Goal: Task Accomplishment & Management: Manage account settings

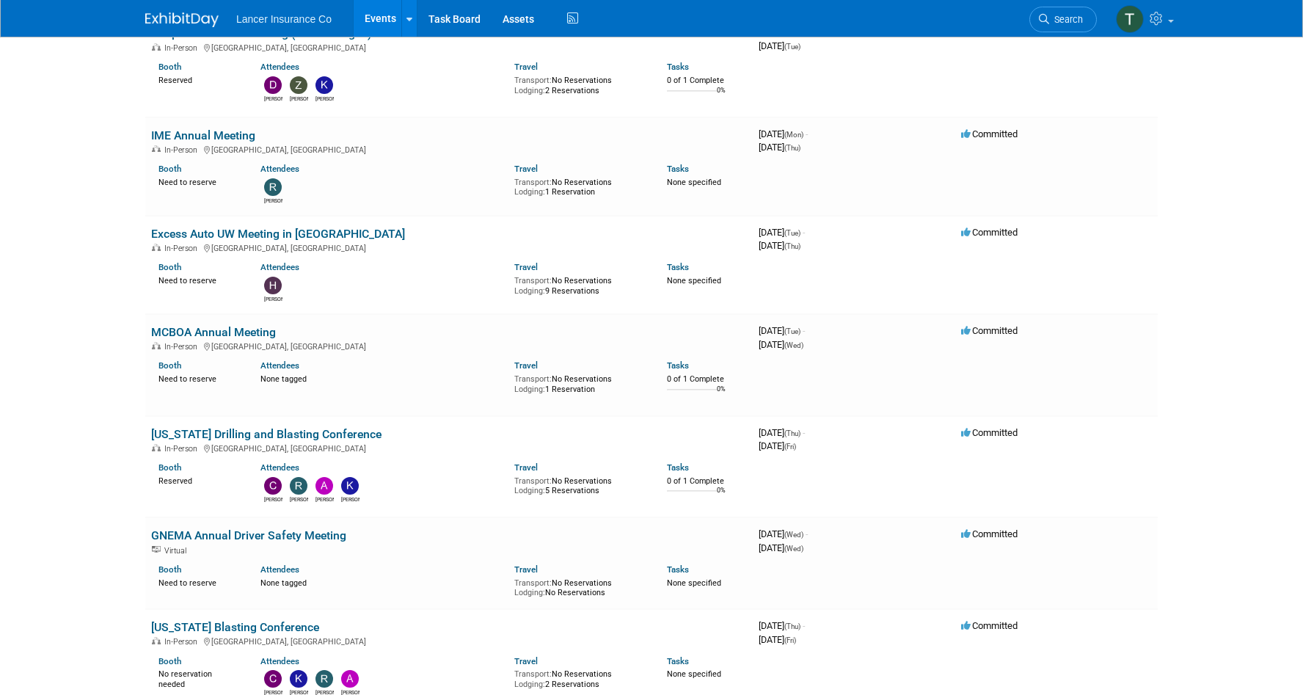
scroll to position [1440, 0]
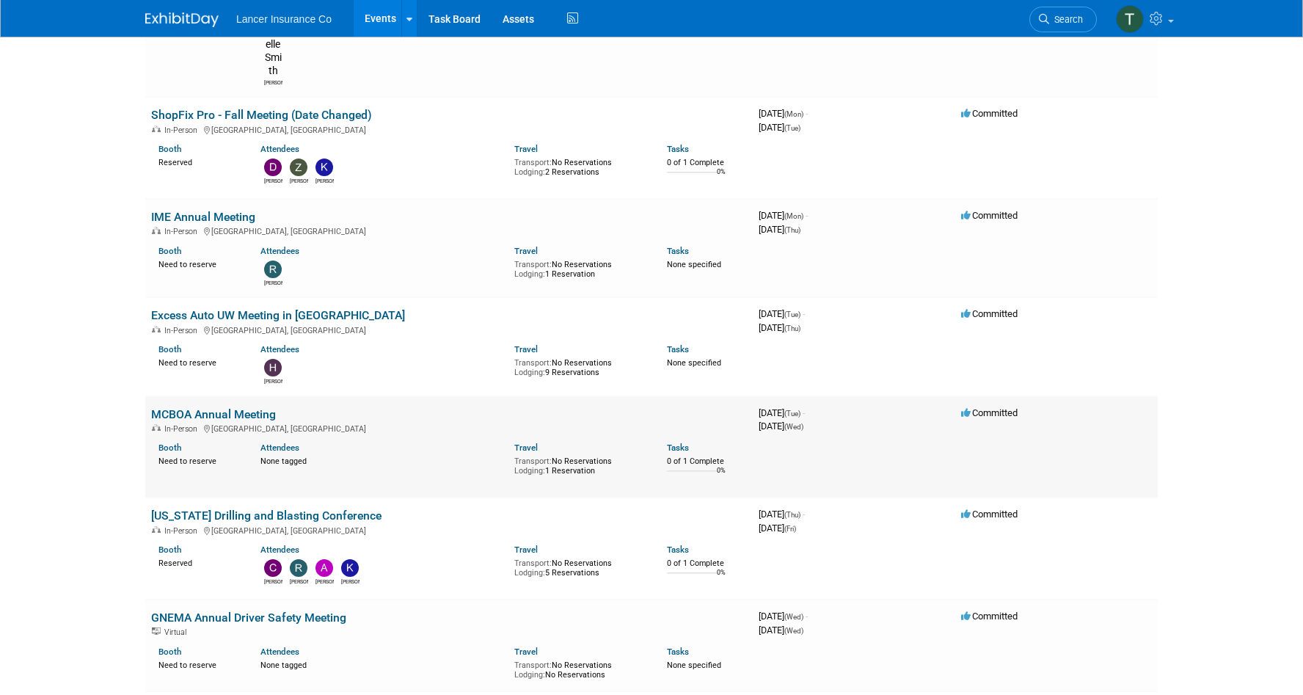
click at [212, 407] on link "MCBOA Annual Meeting" at bounding box center [213, 414] width 125 height 14
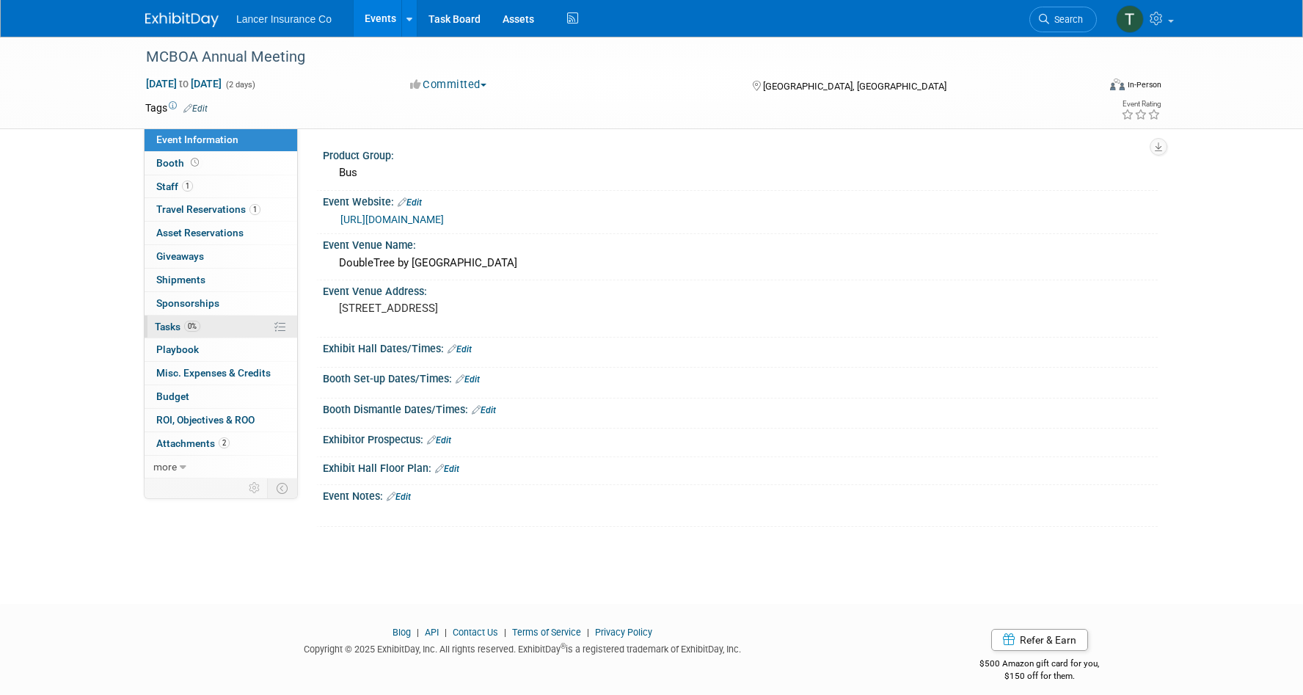
click at [167, 325] on span "Tasks 0%" at bounding box center [177, 327] width 45 height 12
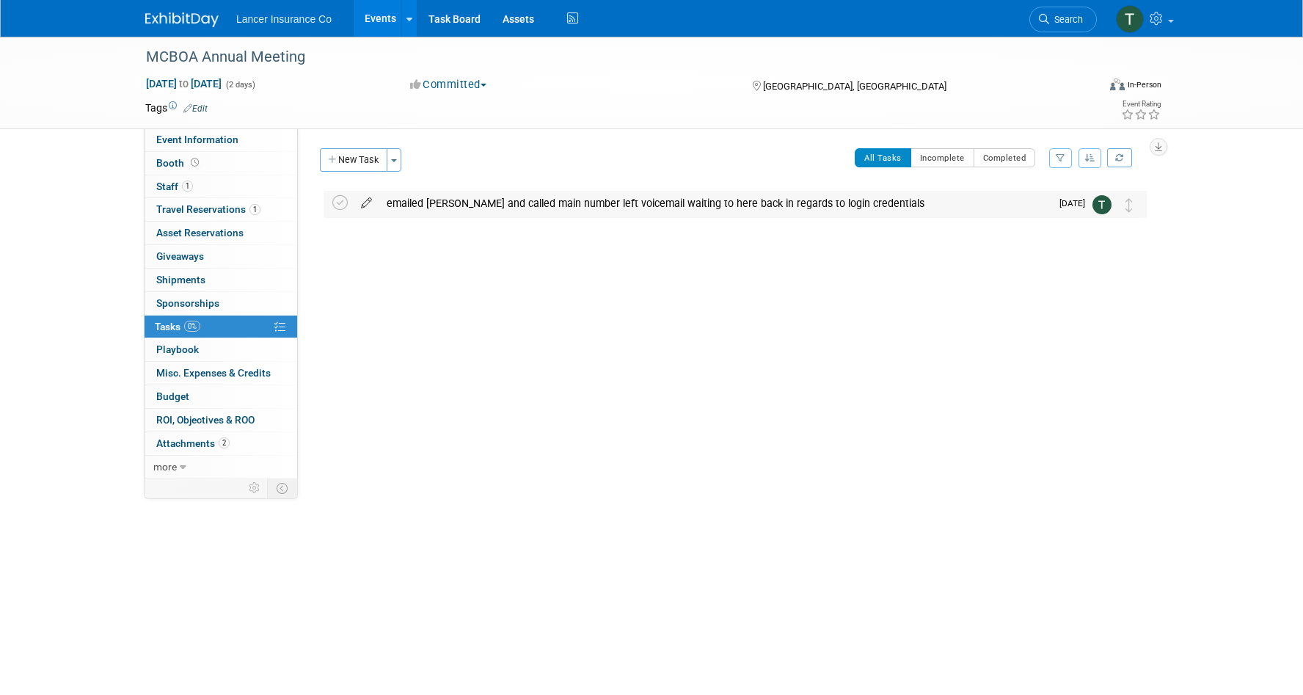
drag, startPoint x: 340, startPoint y: 203, endPoint x: 365, endPoint y: 203, distance: 24.9
click at [365, 203] on tr "emailed Vicki and called main number left voicemail waiting to here back in reg…" at bounding box center [735, 204] width 806 height 26
click at [365, 203] on icon at bounding box center [367, 200] width 26 height 18
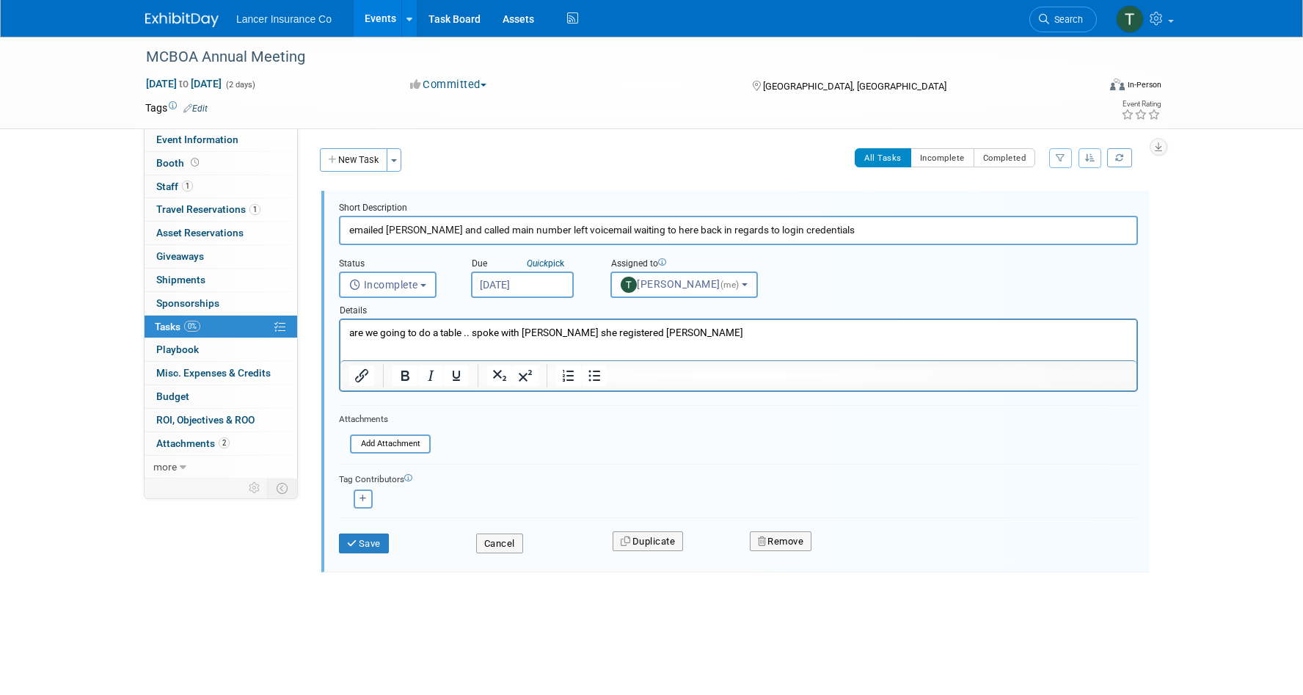
drag, startPoint x: 686, startPoint y: 550, endPoint x: 384, endPoint y: 335, distance: 370.6
type input "Confirm that vicki added table to registration"
click at [482, 287] on input "Sep 29, 2025" at bounding box center [522, 285] width 103 height 26
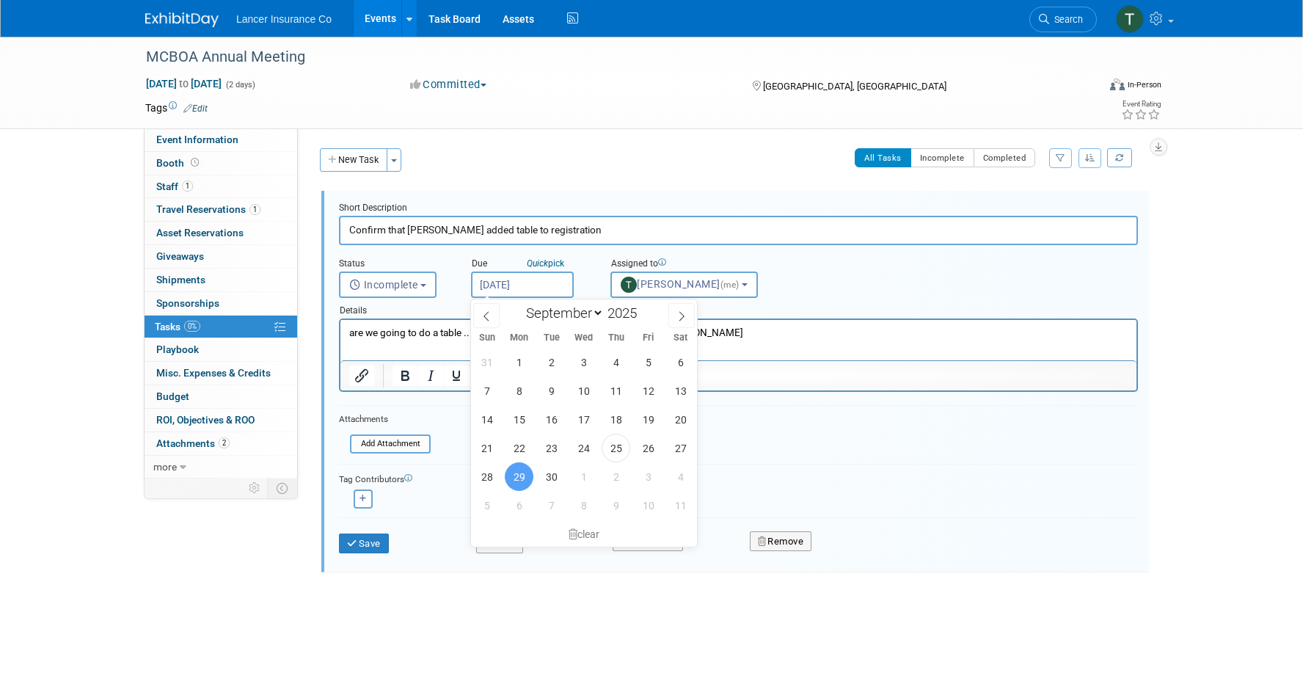
click at [524, 480] on span "29" at bounding box center [519, 476] width 29 height 29
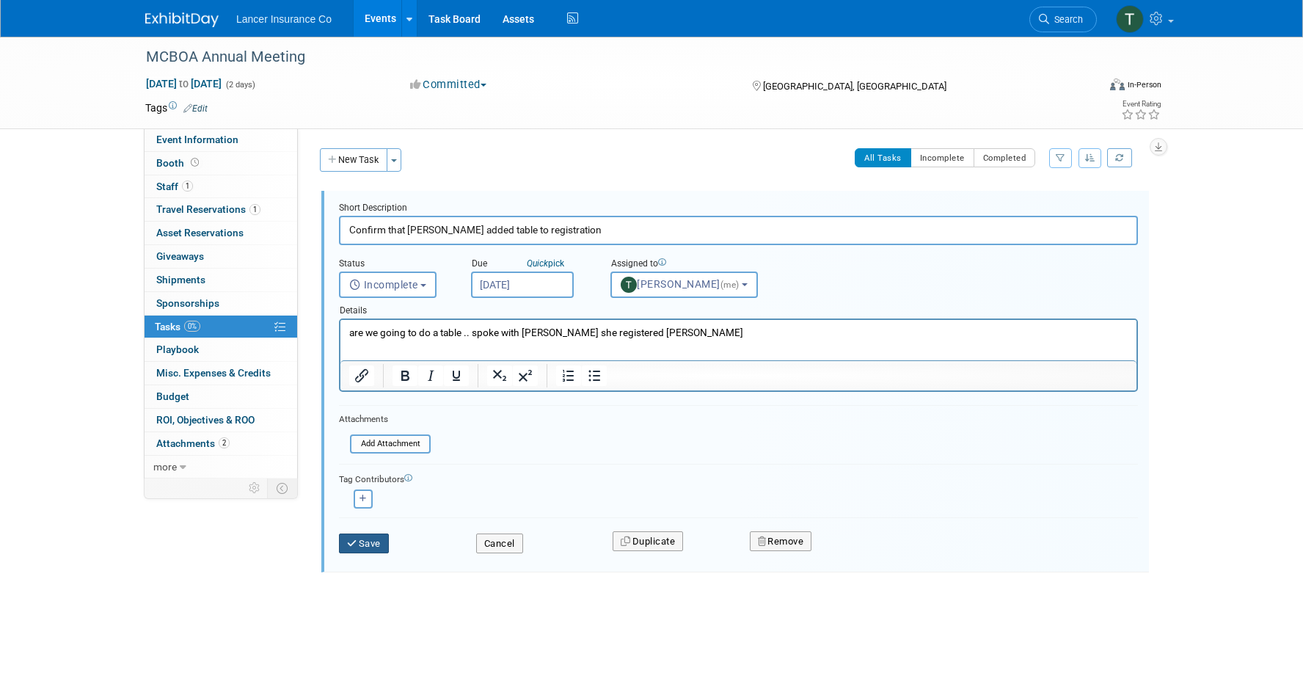
click at [376, 540] on button "Save" at bounding box center [364, 543] width 50 height 21
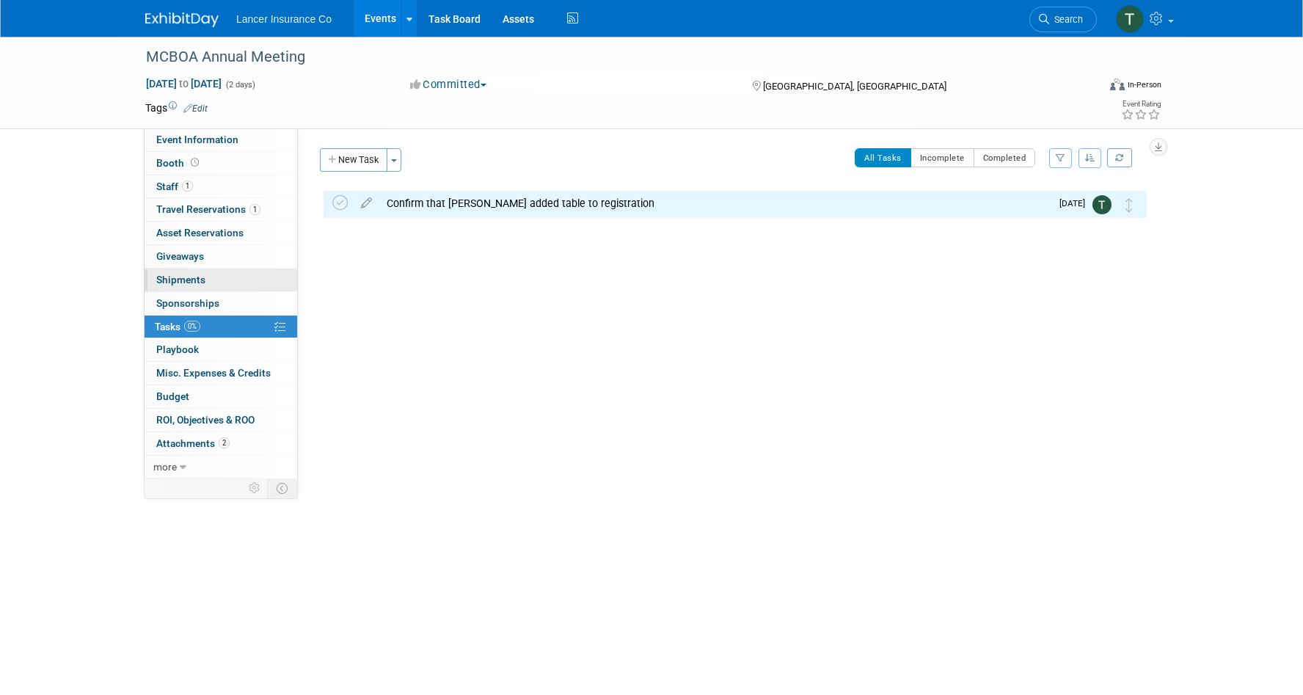
click at [176, 283] on span "Shipments 0" at bounding box center [180, 280] width 49 height 12
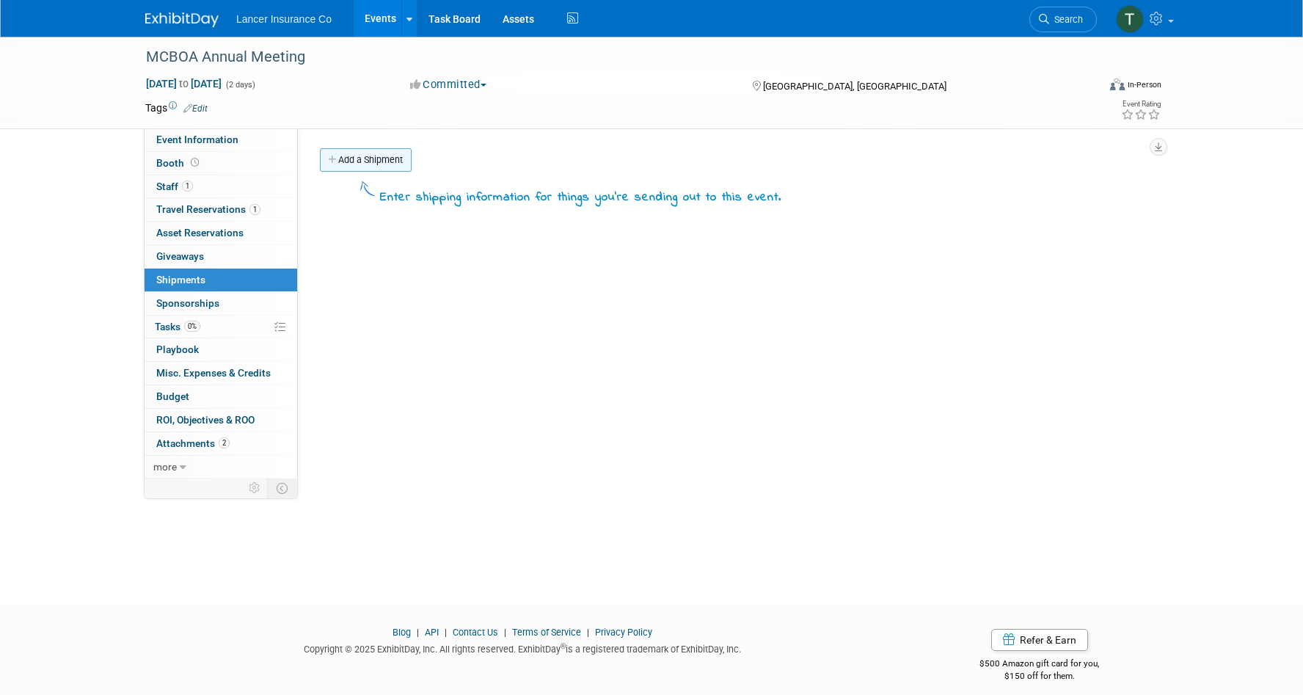
click at [374, 169] on link "Add a Shipment" at bounding box center [366, 159] width 92 height 23
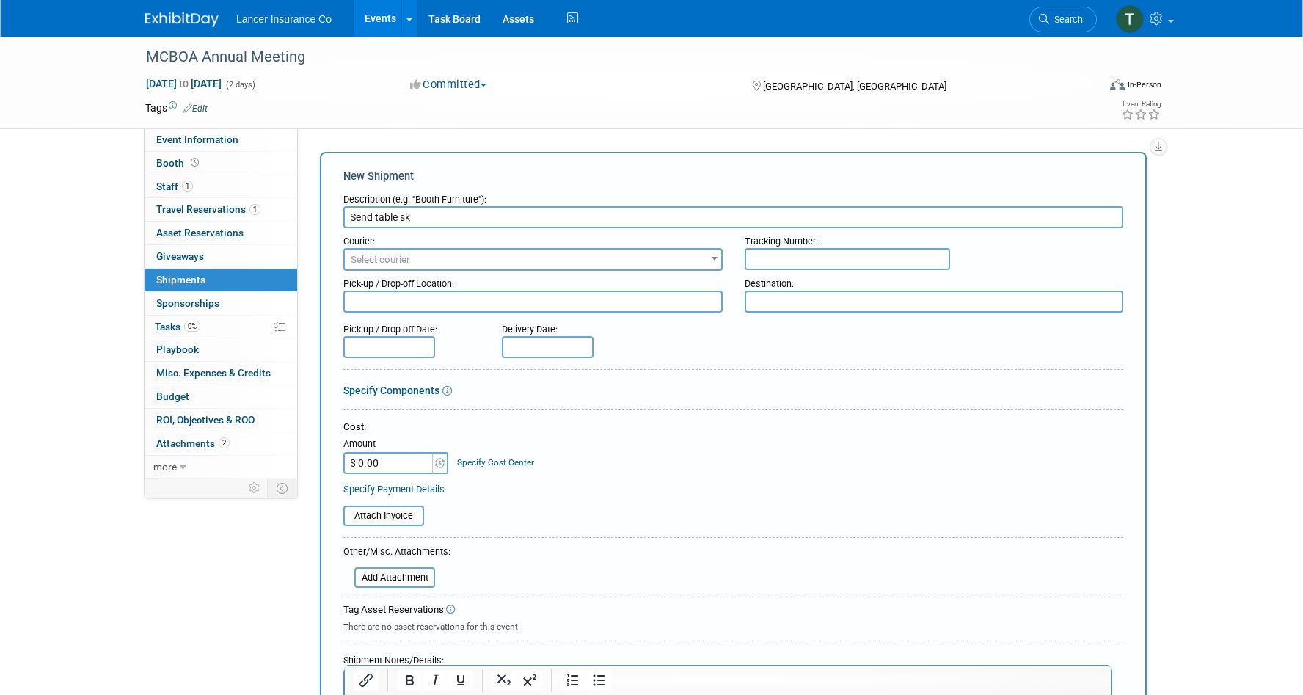
type input "Send table ski"
drag, startPoint x: 414, startPoint y: 218, endPoint x: 349, endPoint y: 211, distance: 65.7
click at [349, 211] on input "Send table ski" at bounding box center [733, 217] width 780 height 22
click at [156, 330] on span "Tasks 0%" at bounding box center [177, 327] width 45 height 12
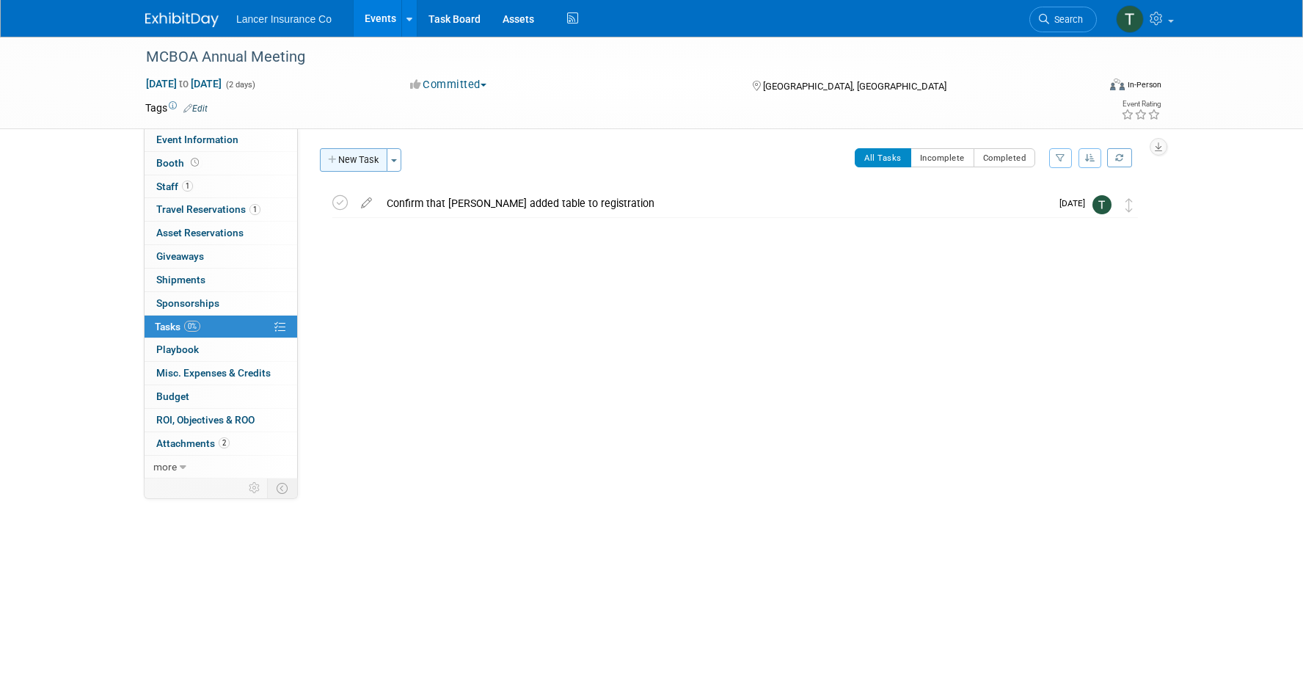
click at [340, 155] on button "New Task" at bounding box center [354, 159] width 68 height 23
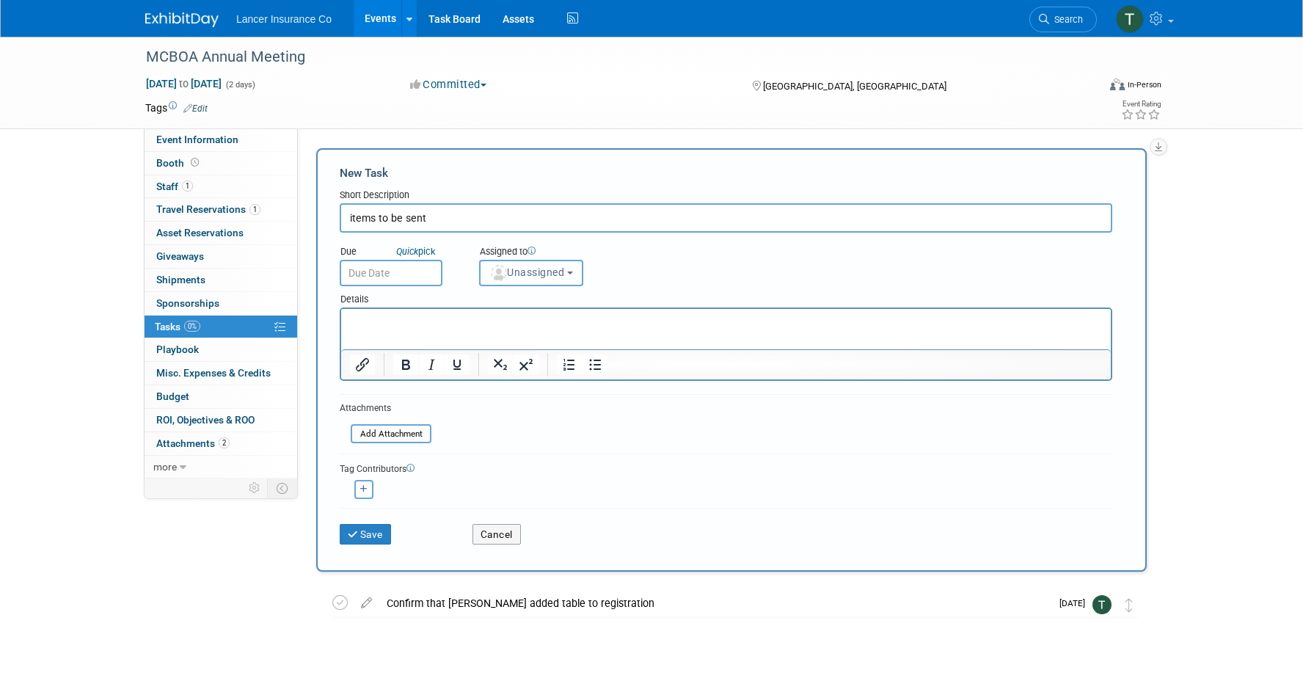
type input "items to be sent"
click at [378, 277] on input "text" at bounding box center [391, 273] width 103 height 26
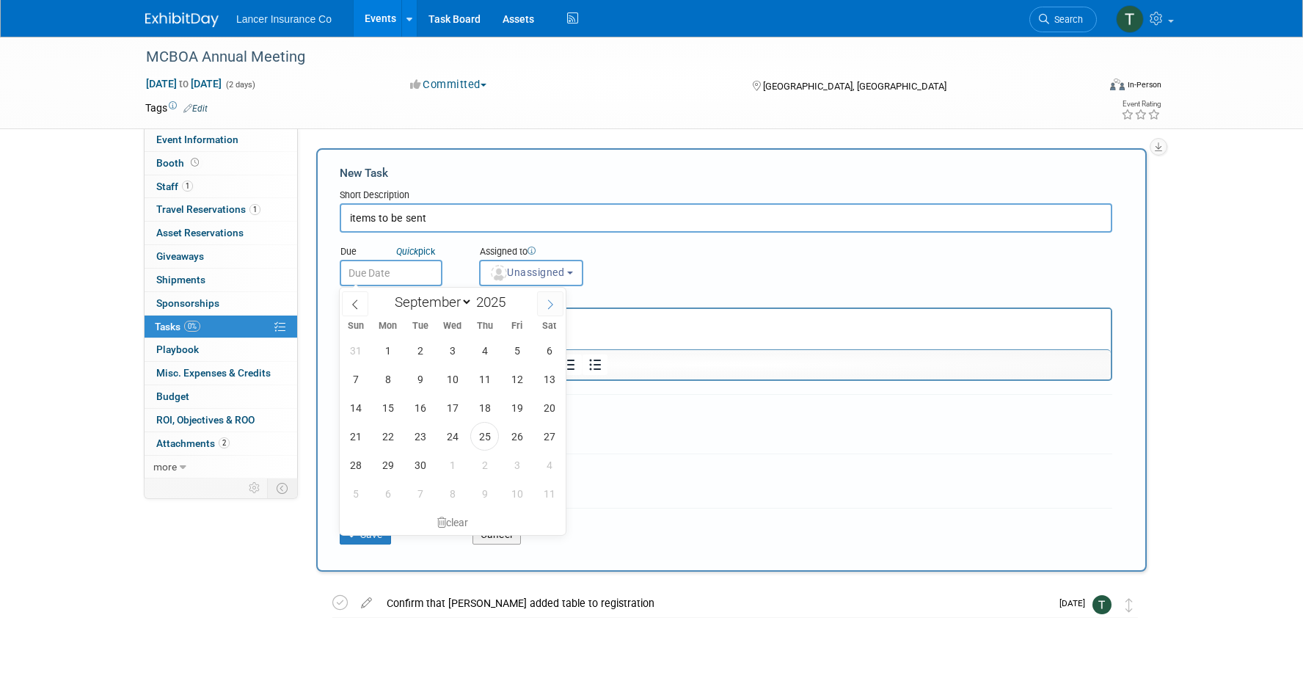
click at [542, 305] on span at bounding box center [550, 303] width 26 height 25
select select "10"
click at [389, 381] on span "3" at bounding box center [388, 379] width 29 height 29
type input "Nov 3, 2025"
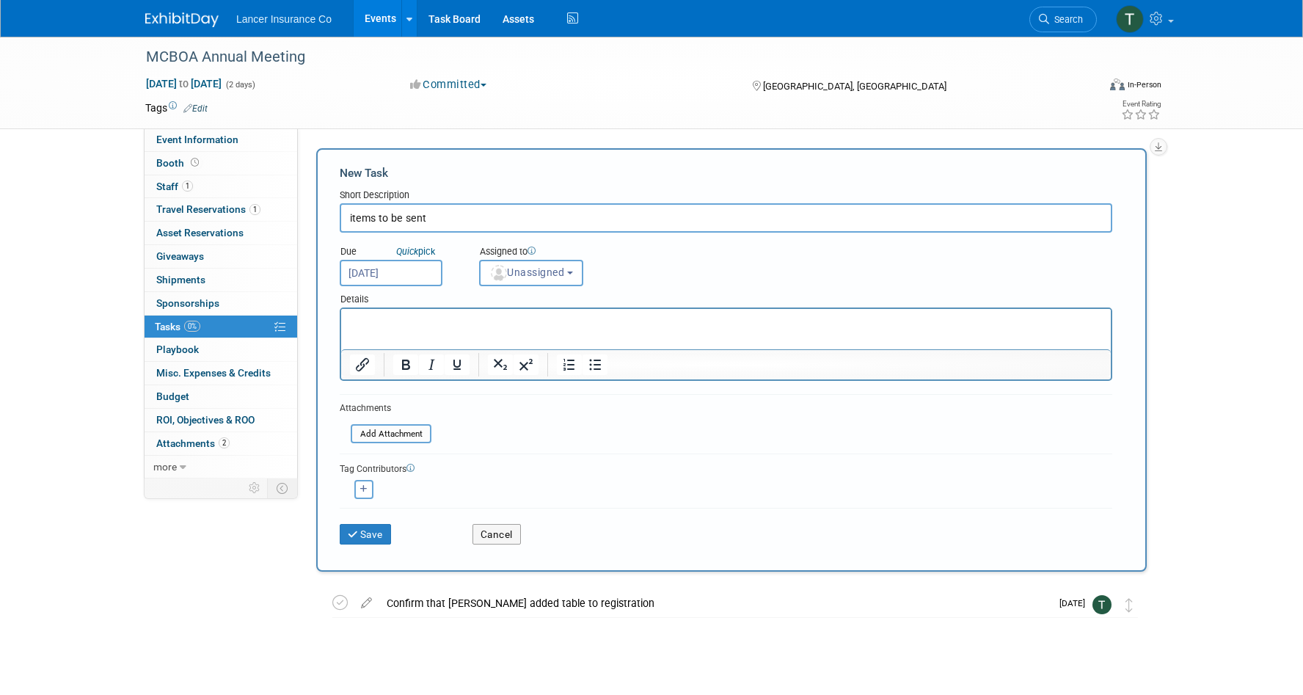
click at [379, 318] on p "Rich Text Area. Press ALT-0 for help." at bounding box center [726, 322] width 753 height 15
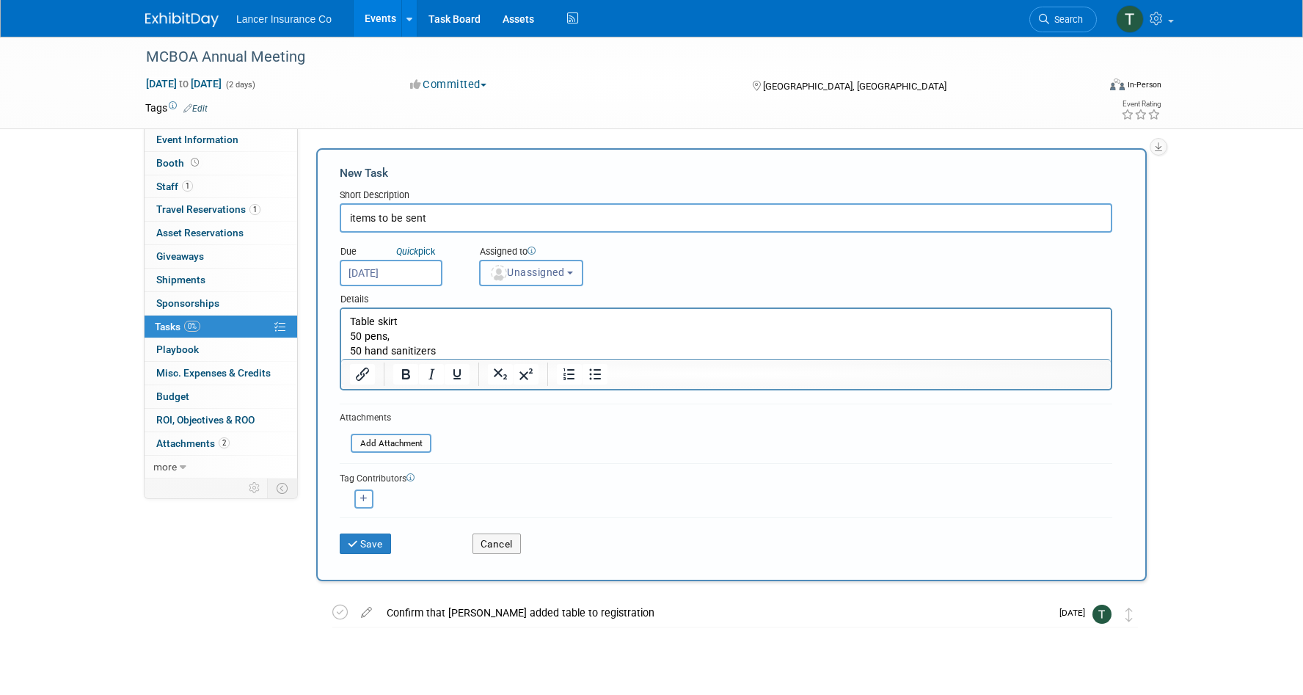
click at [547, 269] on span "Unassigned" at bounding box center [526, 272] width 75 height 12
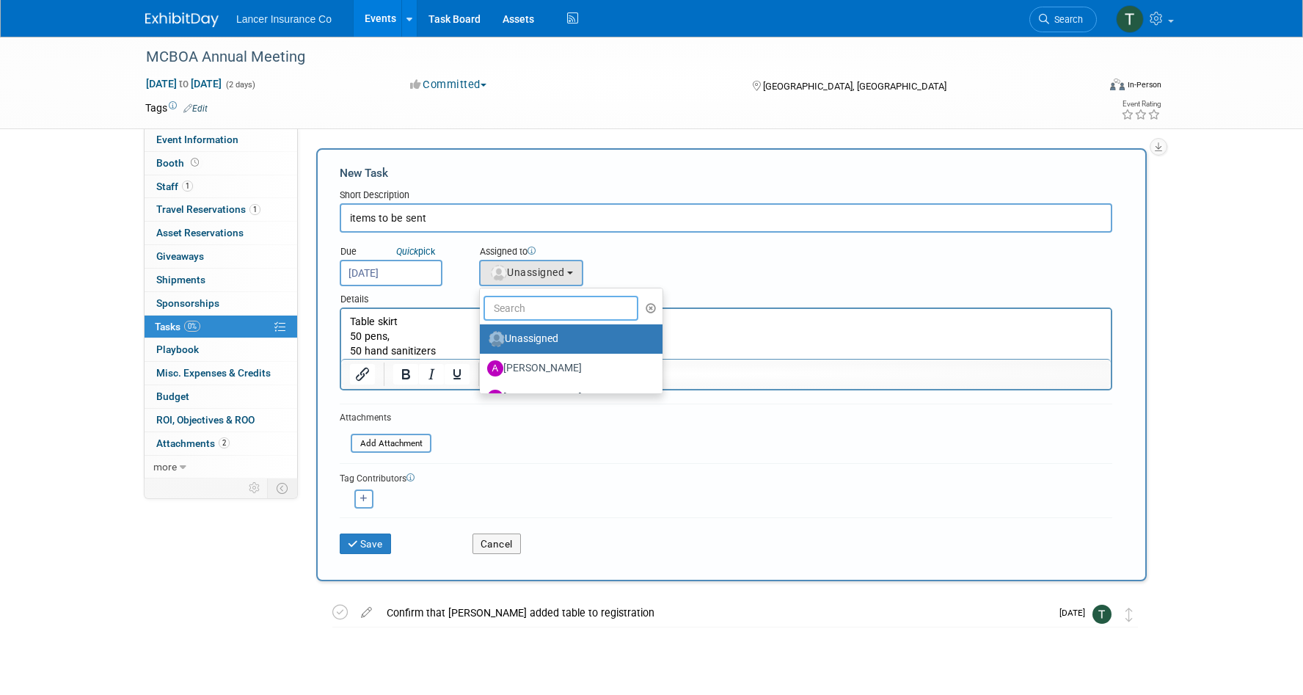
click at [528, 313] on input "text" at bounding box center [561, 308] width 155 height 25
type input "[PERSON_NAME]"
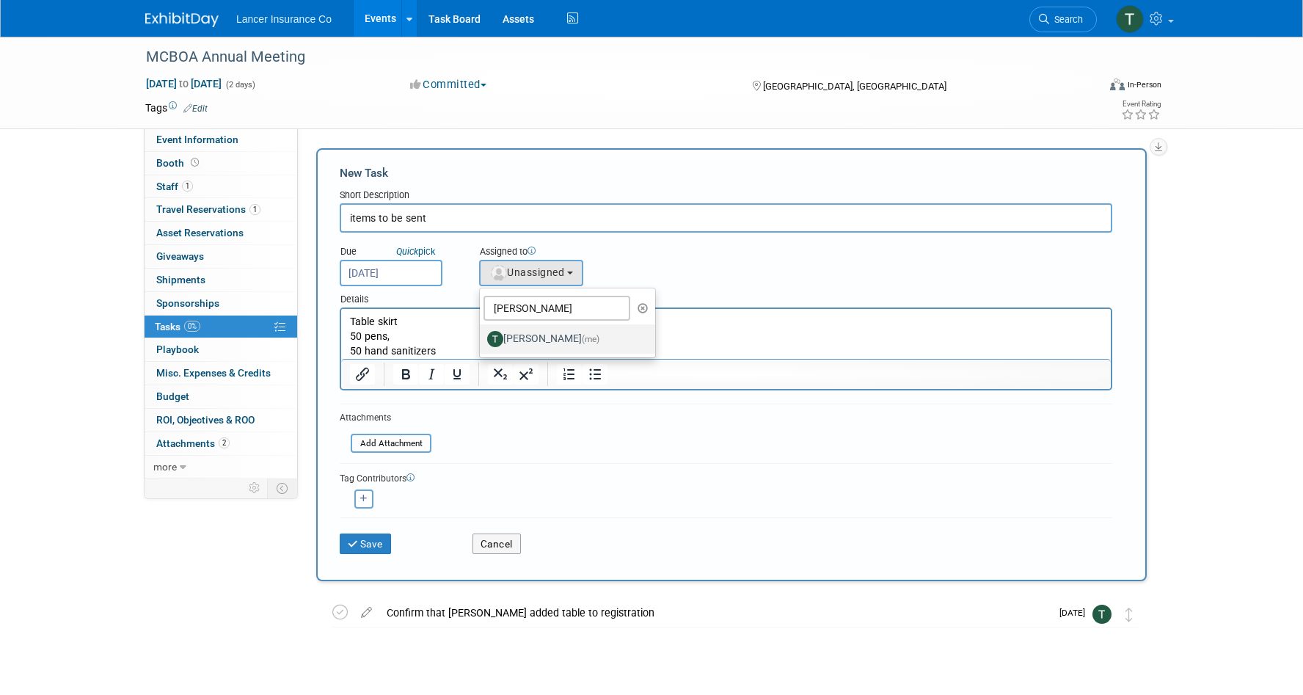
click at [555, 338] on label "Terrence Forrest (me)" at bounding box center [563, 338] width 153 height 23
click at [482, 338] on input "Terrence Forrest (me)" at bounding box center [478, 337] width 10 height 10
select select "4421722b-634f-4799-af43-cbca53d48260"
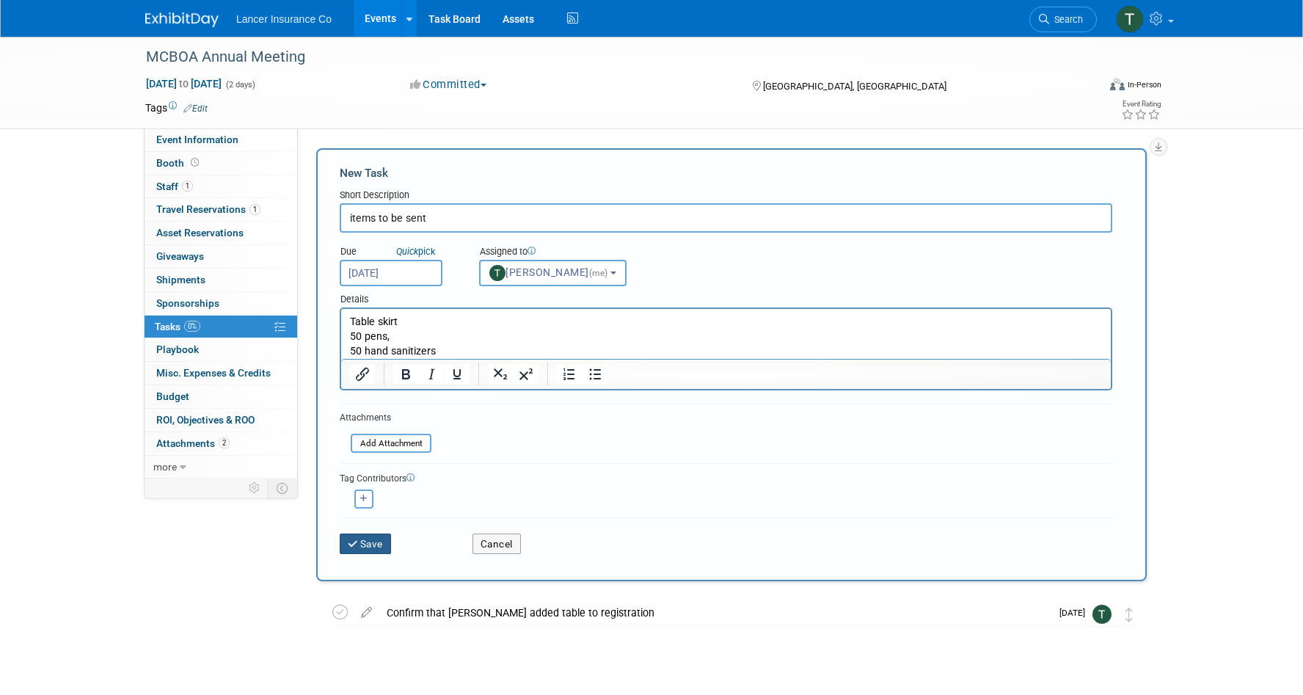
click at [376, 545] on button "Save" at bounding box center [365, 543] width 51 height 21
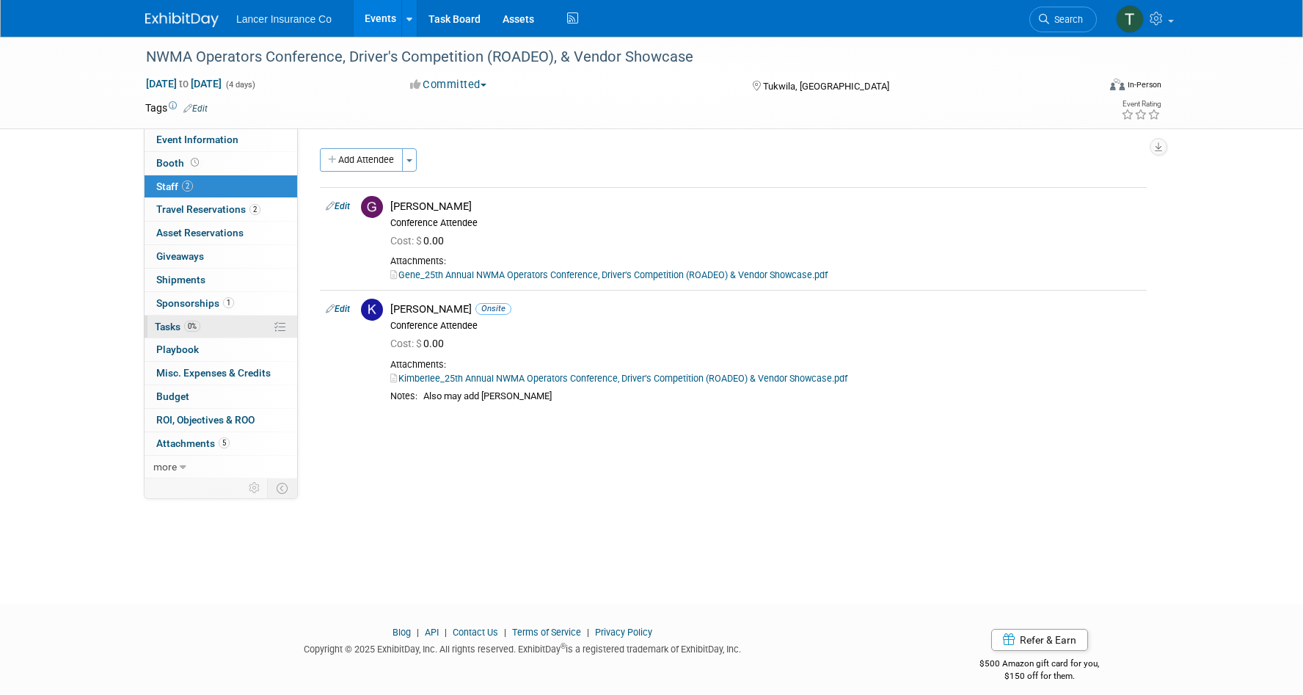
click at [173, 325] on span "Tasks 0%" at bounding box center [177, 327] width 45 height 12
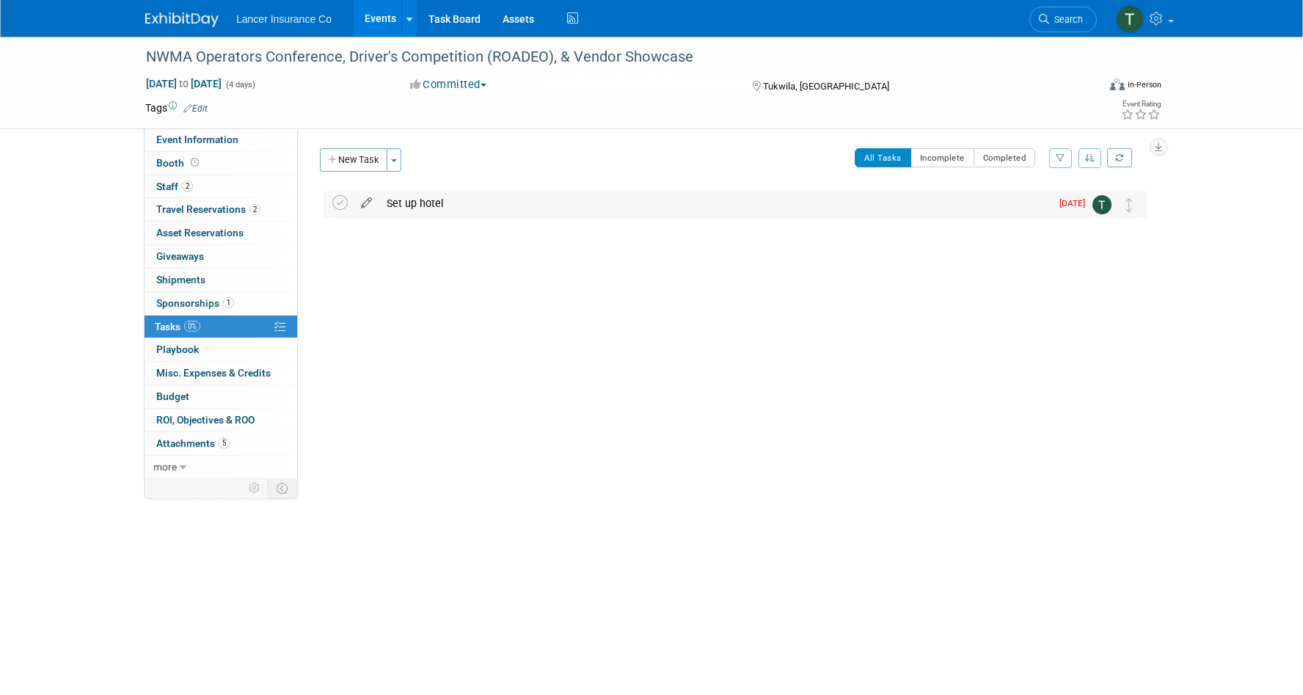
click at [366, 201] on icon at bounding box center [367, 200] width 26 height 18
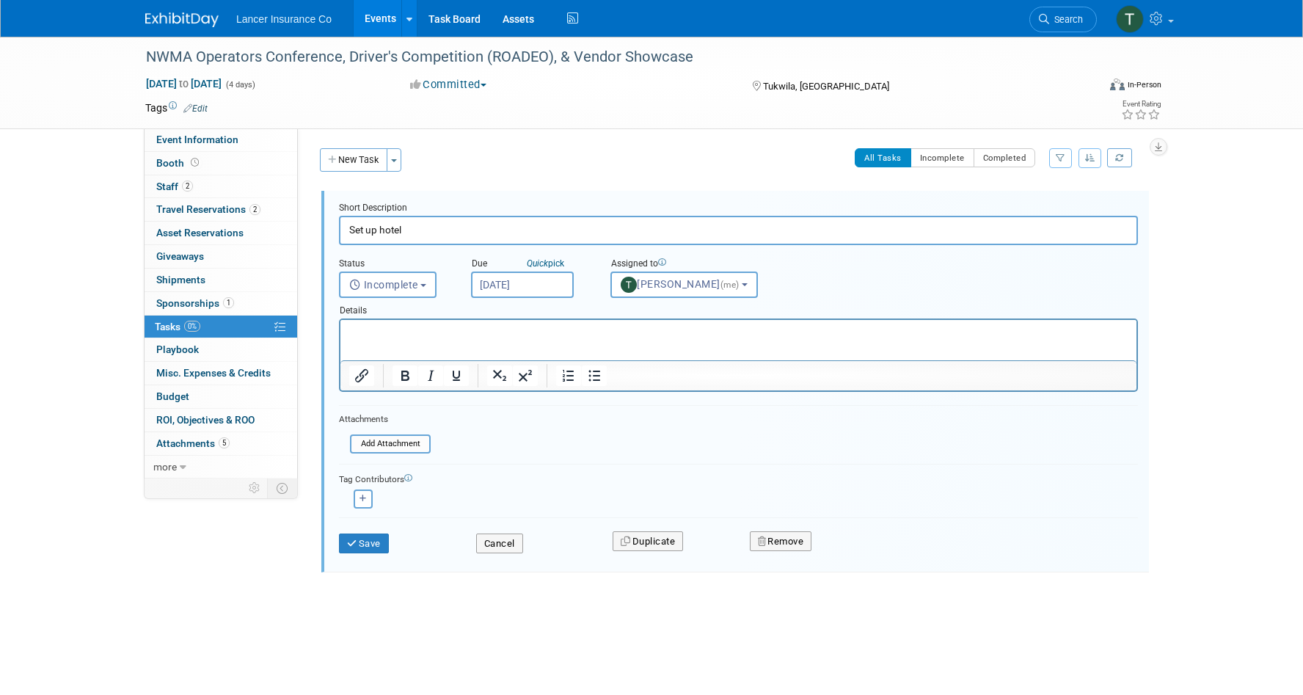
drag, startPoint x: 437, startPoint y: 234, endPoint x: 327, endPoint y: 200, distance: 115.8
click at [327, 200] on div "Short Description Set up hotel Status <i class="far fa-clock" style="padding: 6…" at bounding box center [735, 382] width 828 height 382
type input "add golf for [PERSON_NAME]"
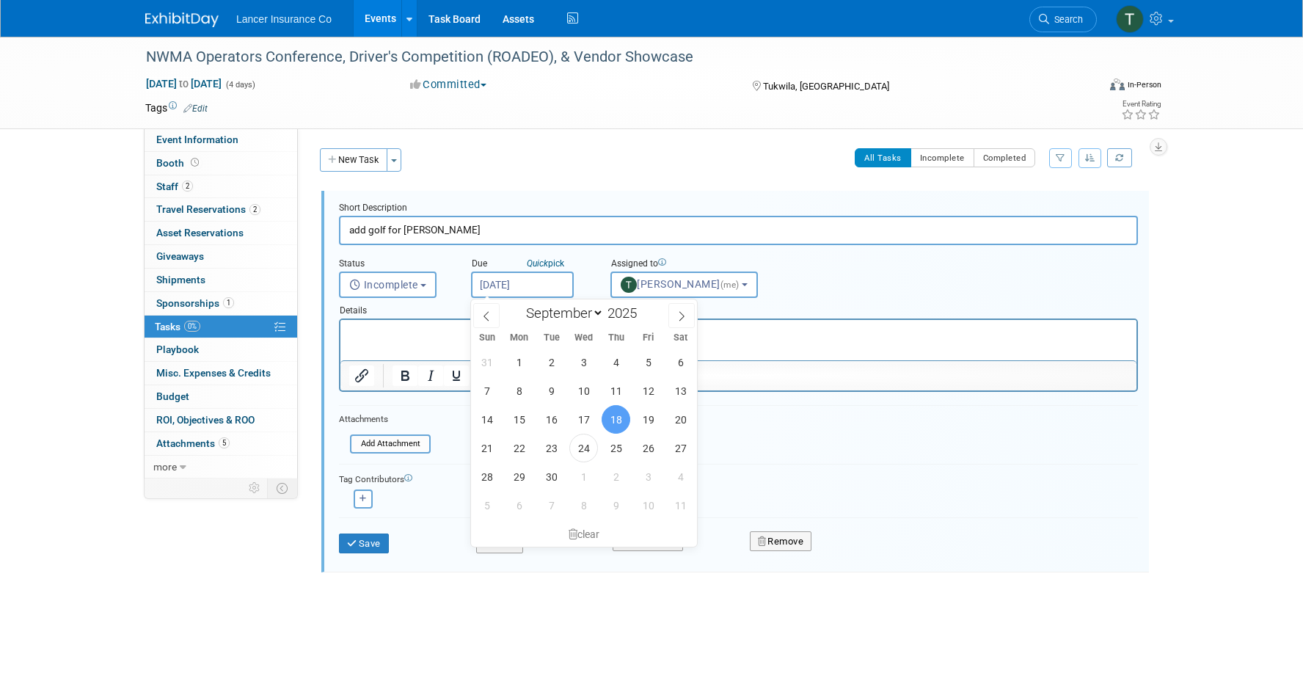
click at [522, 280] on input "[DATE]" at bounding box center [522, 285] width 103 height 26
click at [522, 509] on span "6" at bounding box center [519, 505] width 29 height 29
type input "[DATE]"
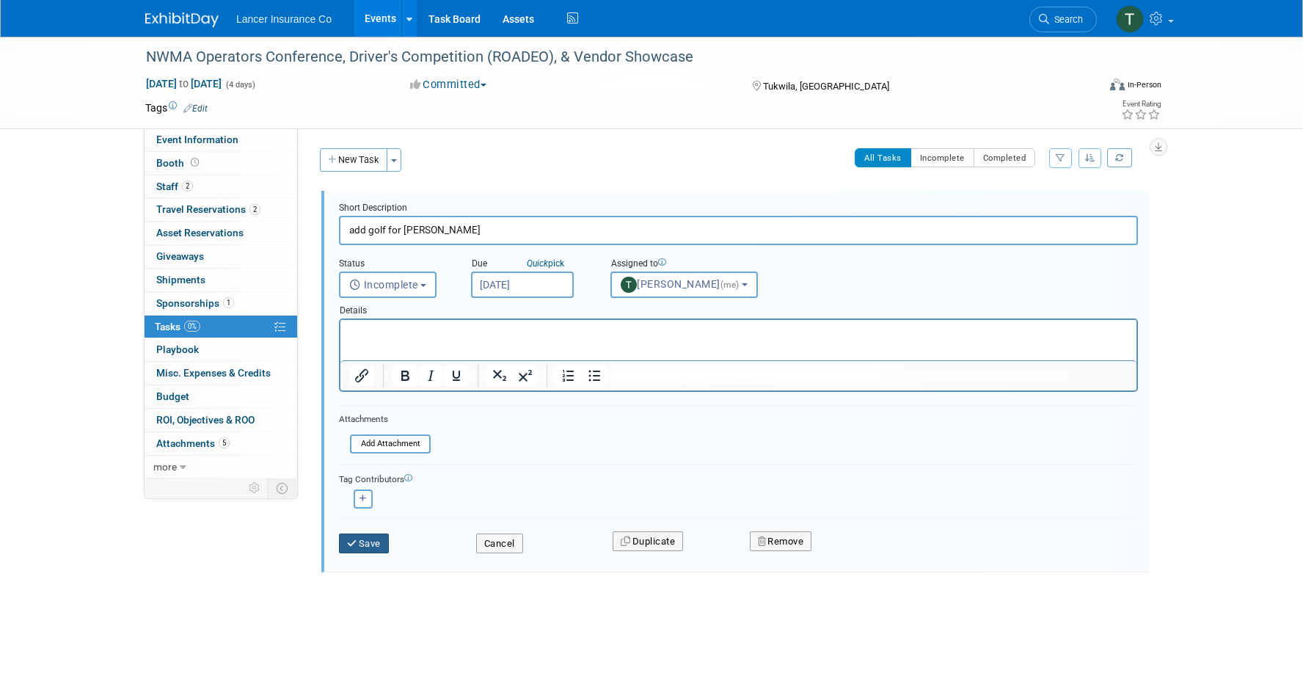
click at [367, 548] on button "Save" at bounding box center [364, 543] width 50 height 21
